Goal: Task Accomplishment & Management: Complete application form

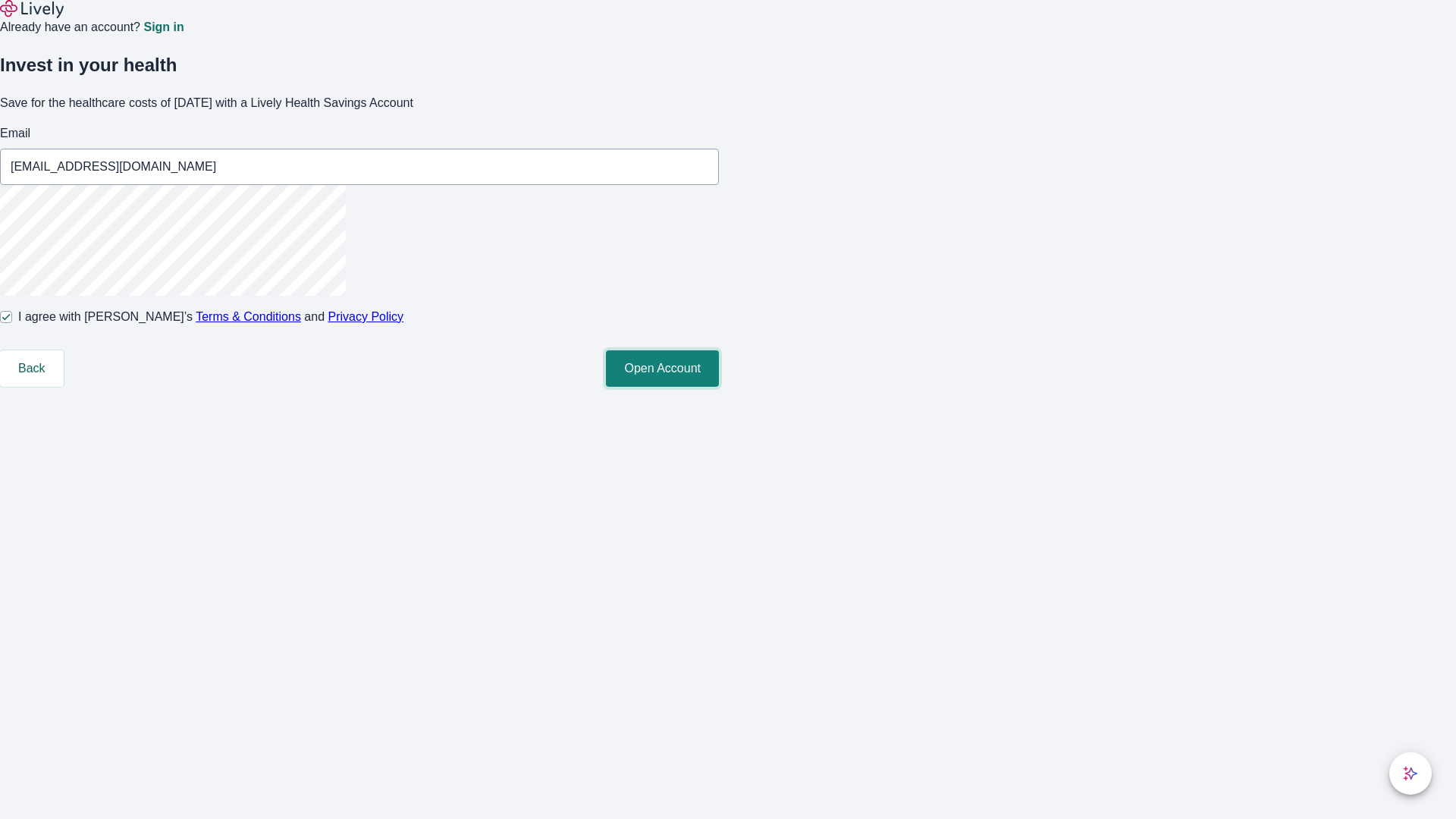
click at [719, 387] on button "Open Account" at bounding box center [662, 368] width 113 height 36
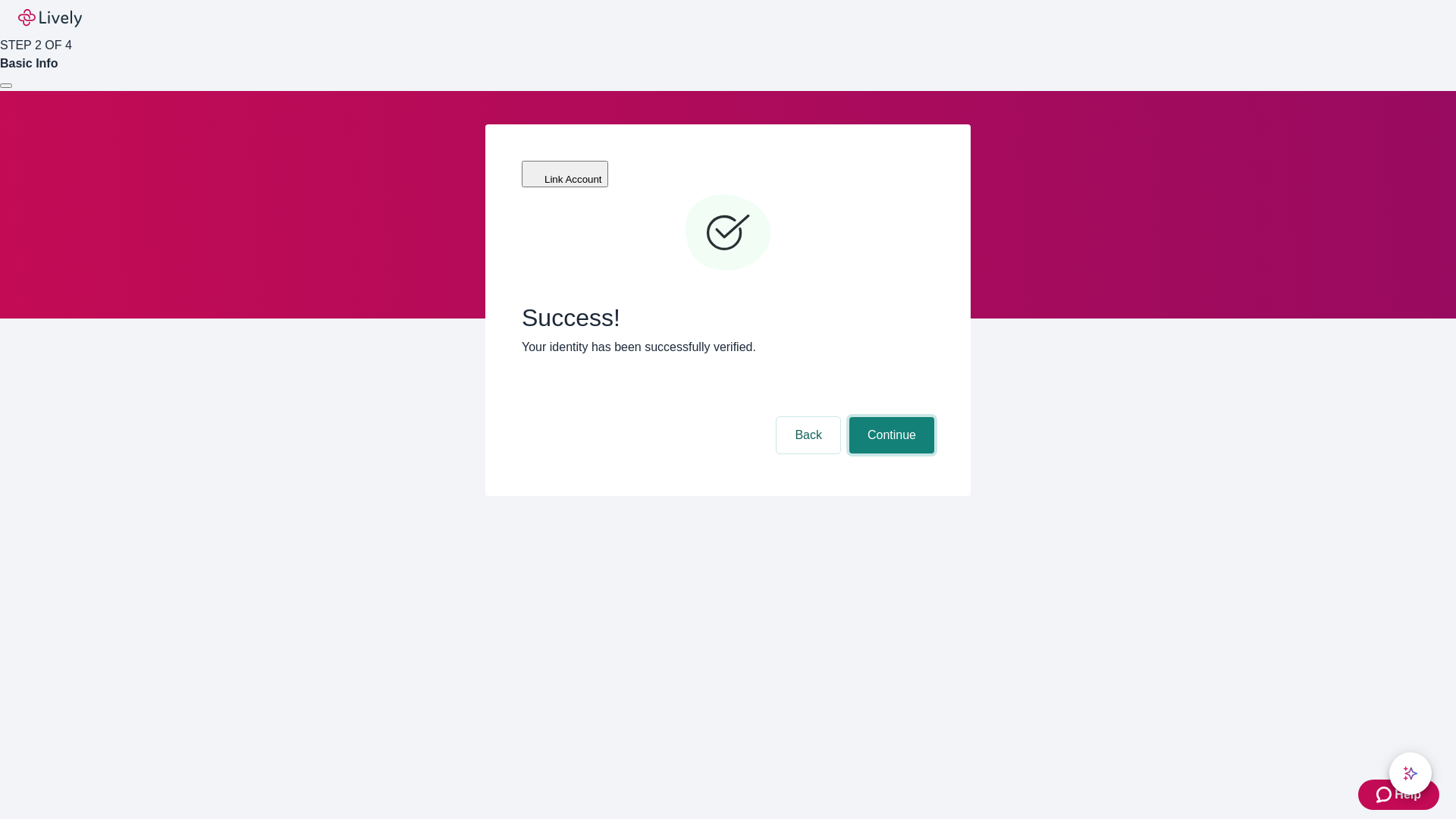
click at [890, 417] on button "Continue" at bounding box center [891, 435] width 85 height 36
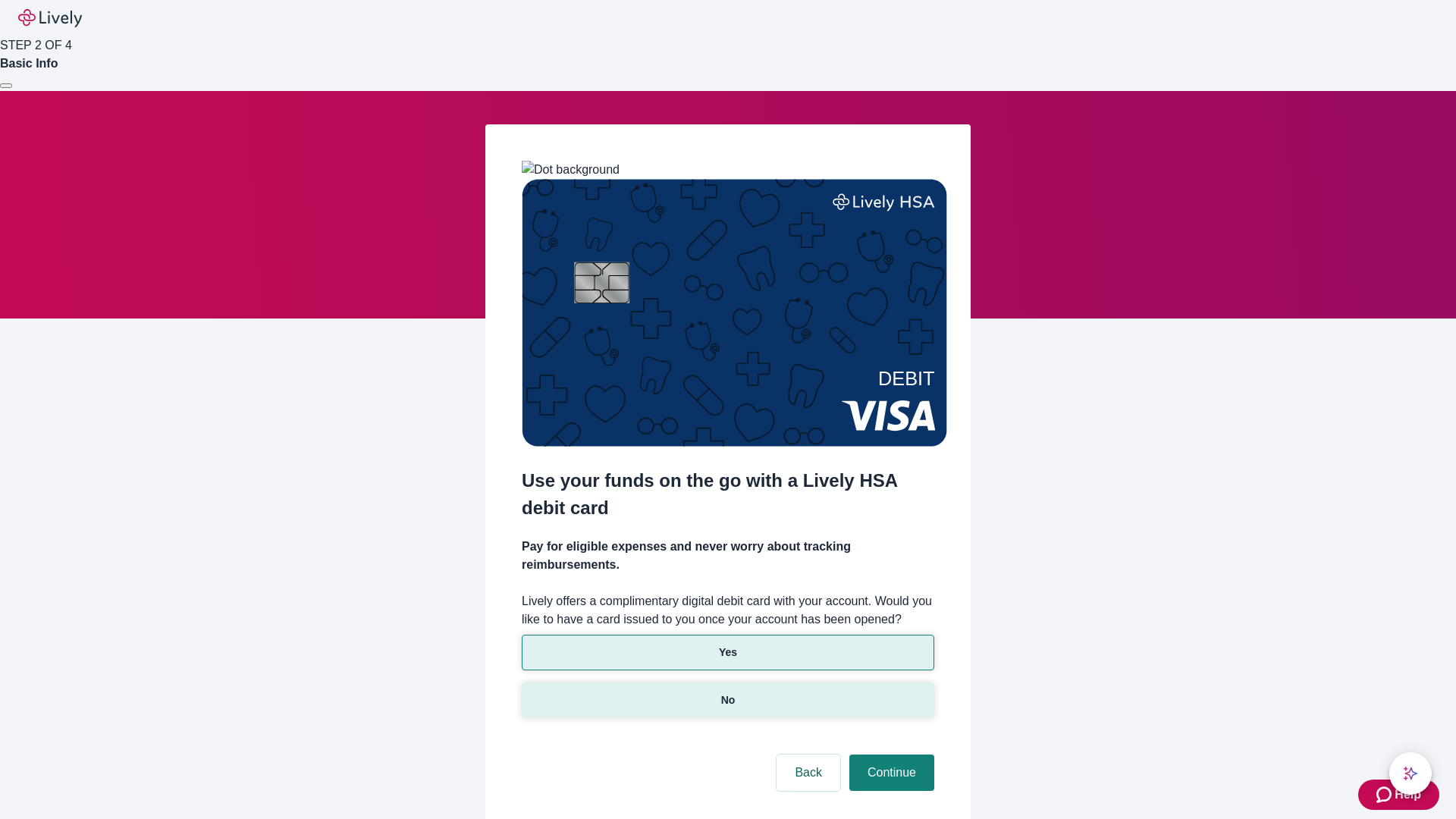
click at [727, 692] on p "No" at bounding box center [728, 699] width 15 height 16
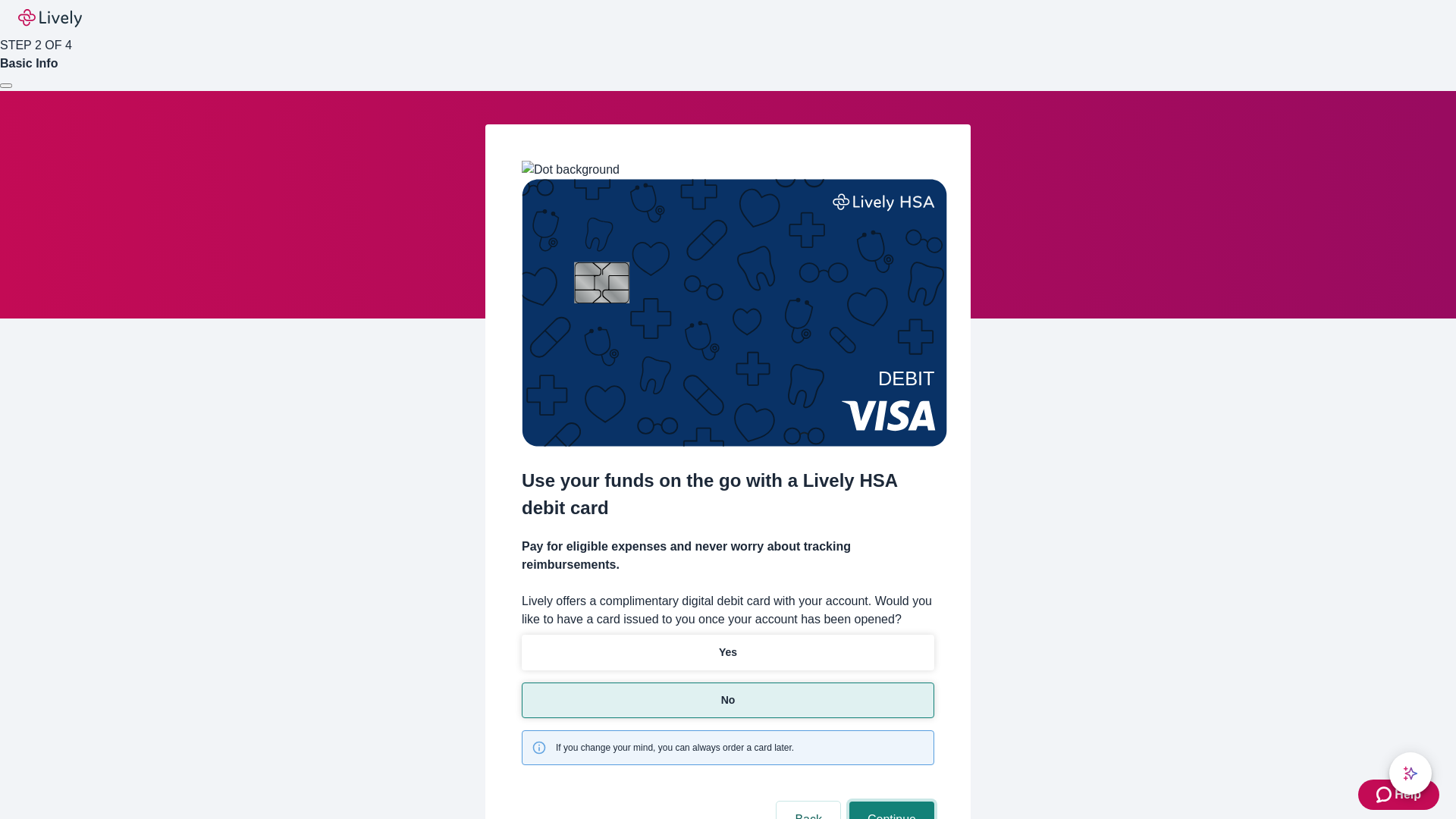
click at [890, 801] on button "Continue" at bounding box center [891, 819] width 85 height 36
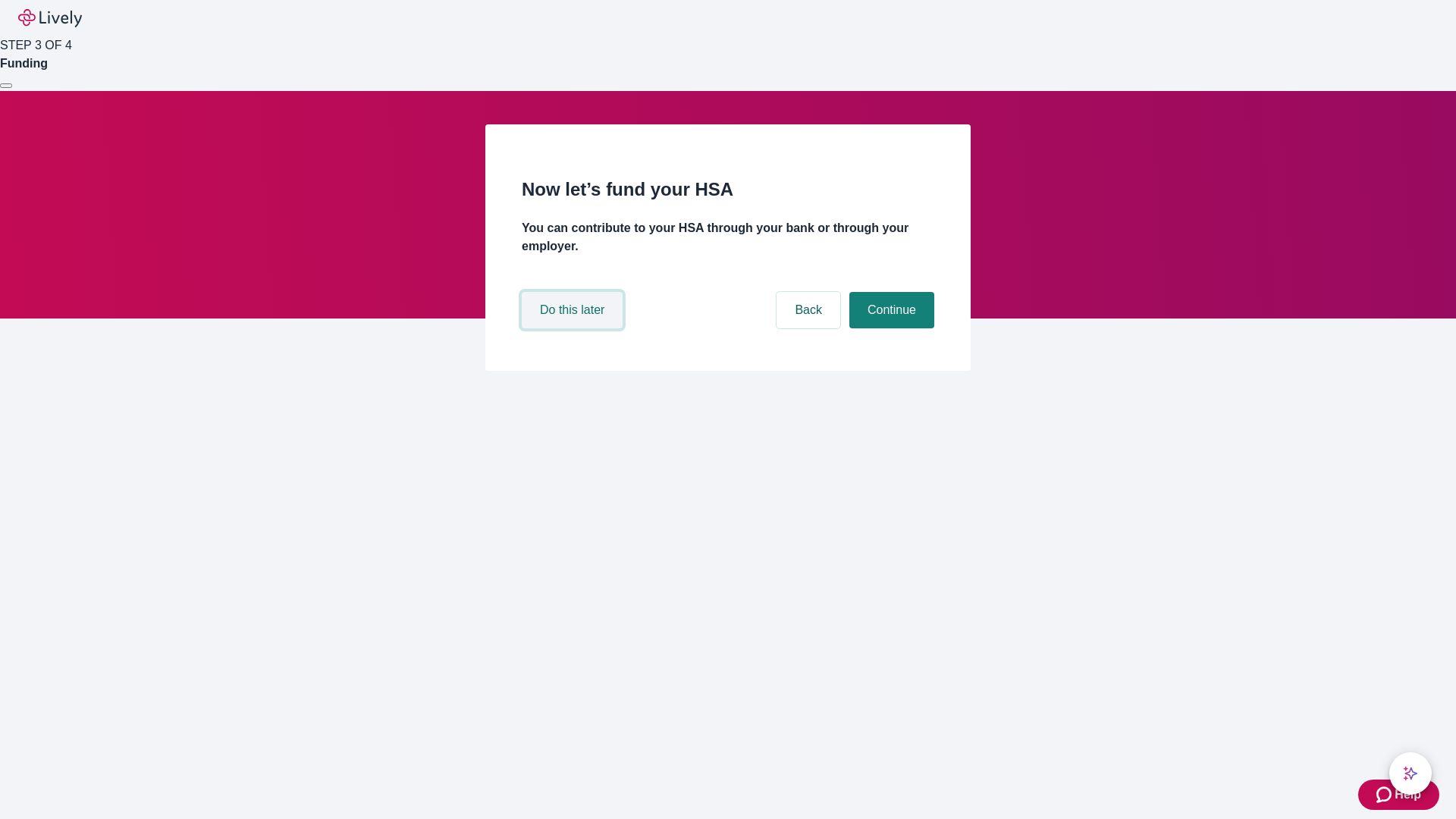
click at [574, 328] on button "Do this later" at bounding box center [572, 310] width 101 height 36
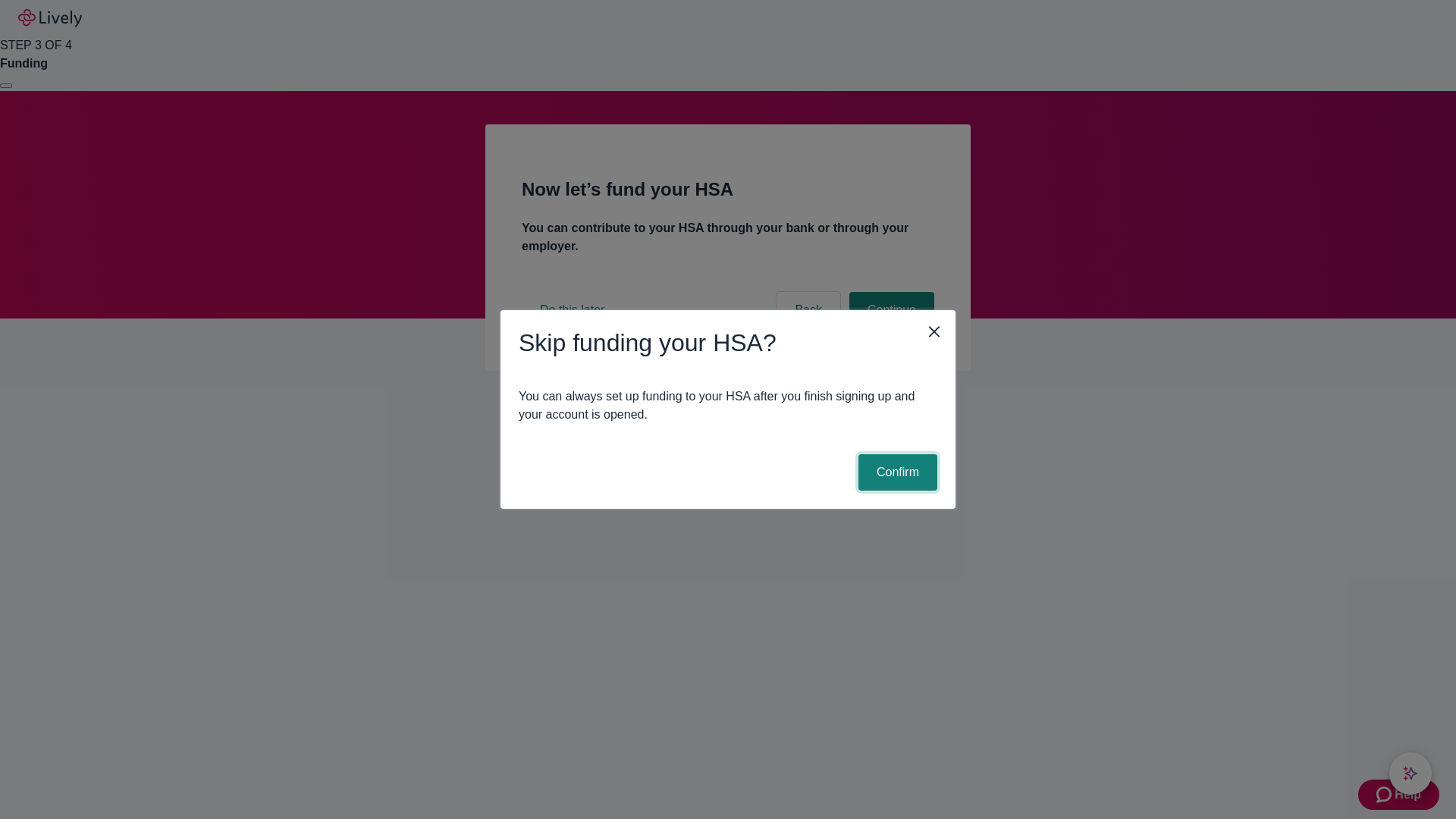
click at [895, 472] on button "Confirm" at bounding box center [898, 472] width 79 height 36
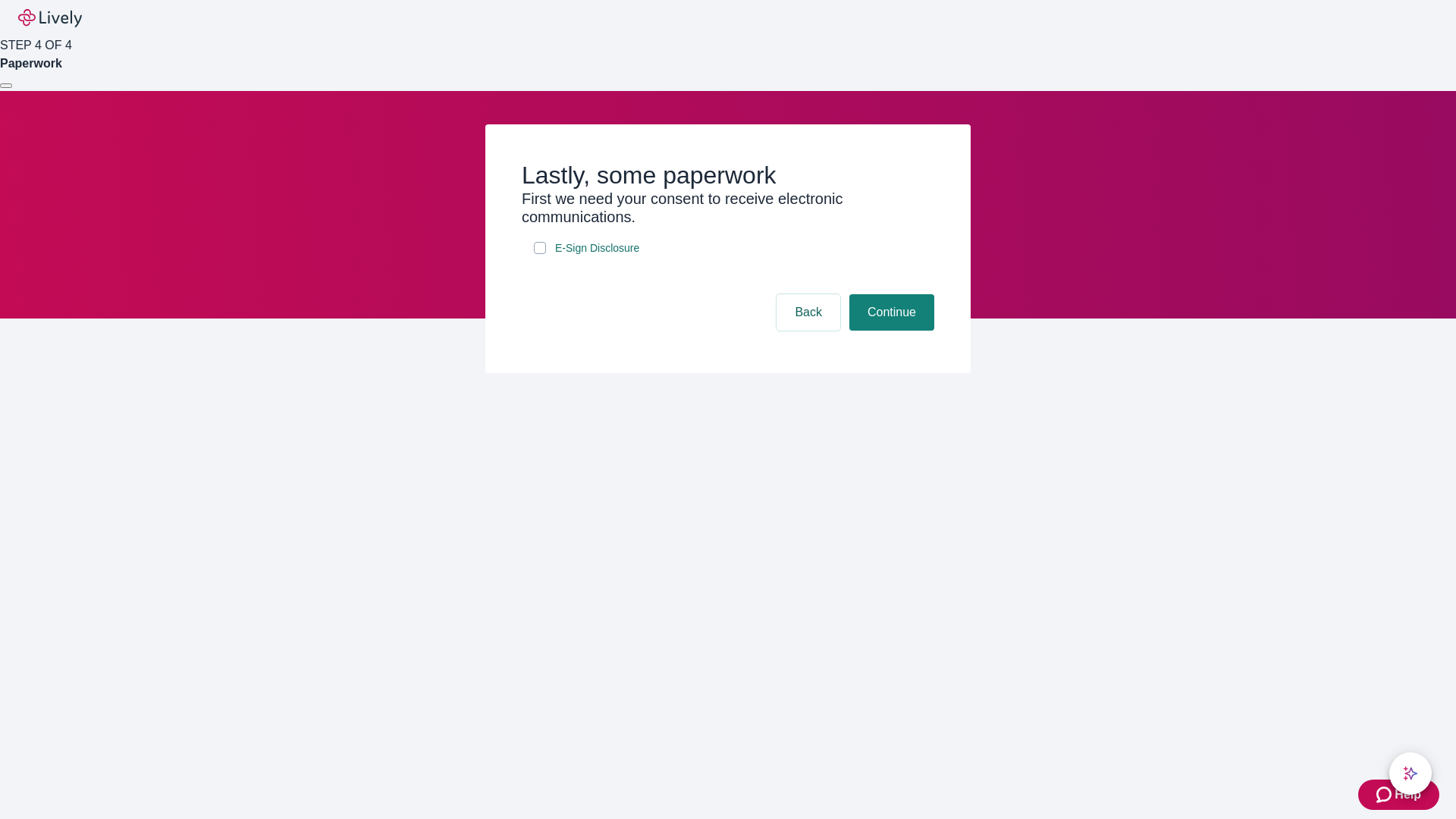
click at [540, 254] on input "E-Sign Disclosure" at bounding box center [539, 248] width 12 height 12
checkbox input "true"
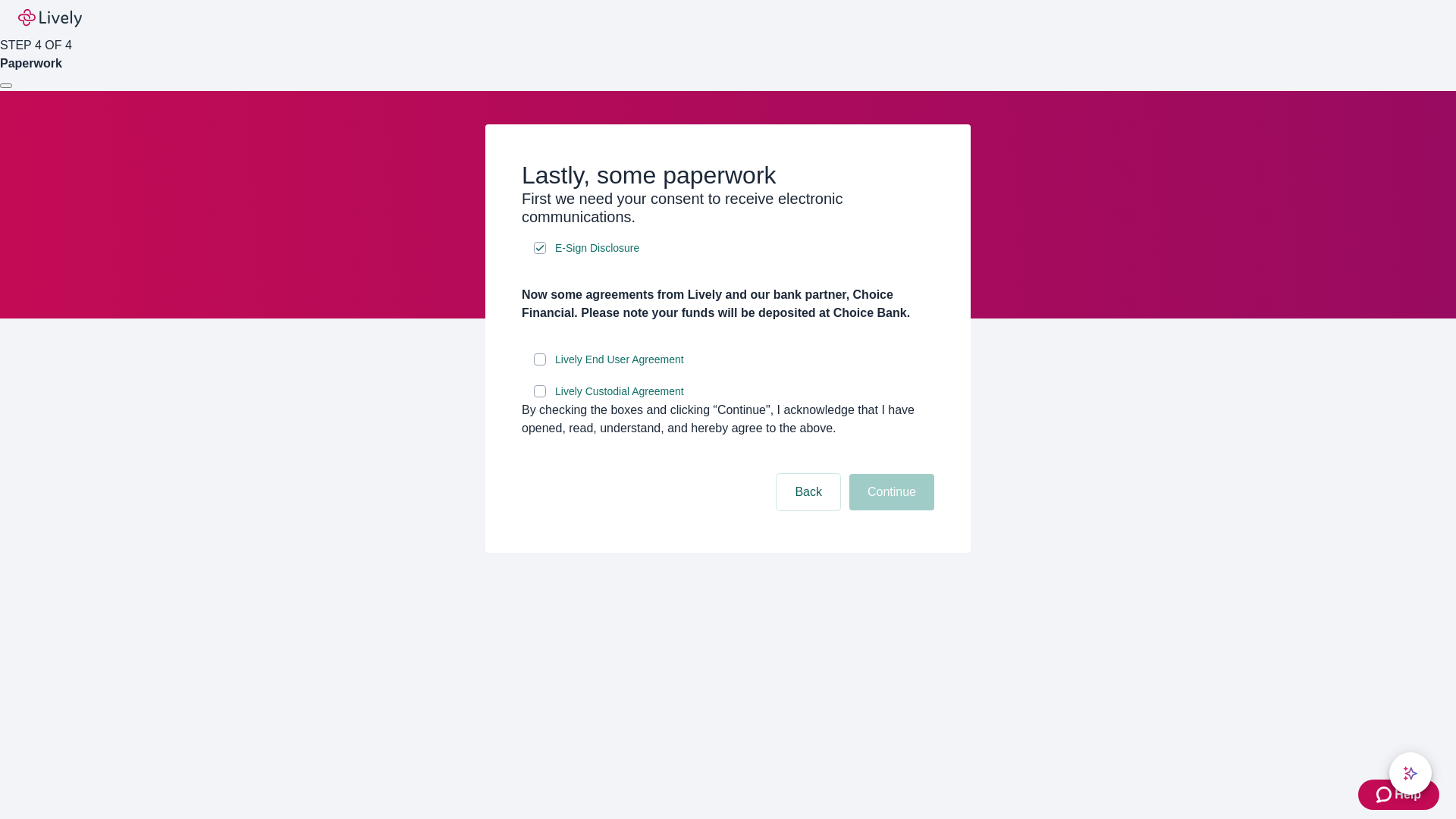
click at [540, 365] on input "Lively End User Agreement" at bounding box center [539, 359] width 12 height 12
checkbox input "true"
click at [540, 397] on input "Lively Custodial Agreement" at bounding box center [539, 391] width 12 height 12
checkbox input "true"
click at [890, 510] on button "Continue" at bounding box center [891, 492] width 85 height 36
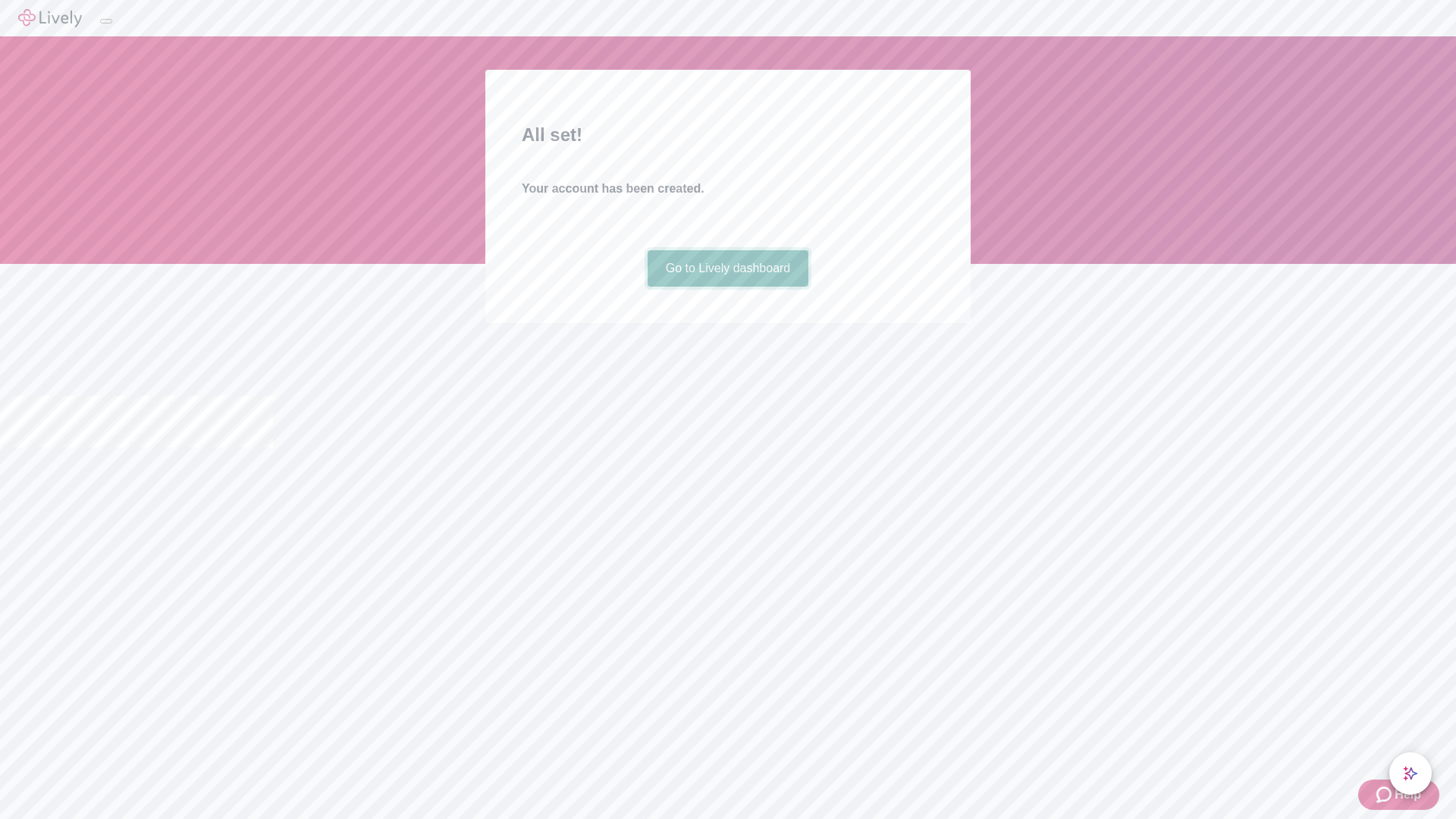
click at [727, 286] on link "Go to Lively dashboard" at bounding box center [728, 268] width 162 height 36
